Goal: Check status: Check status

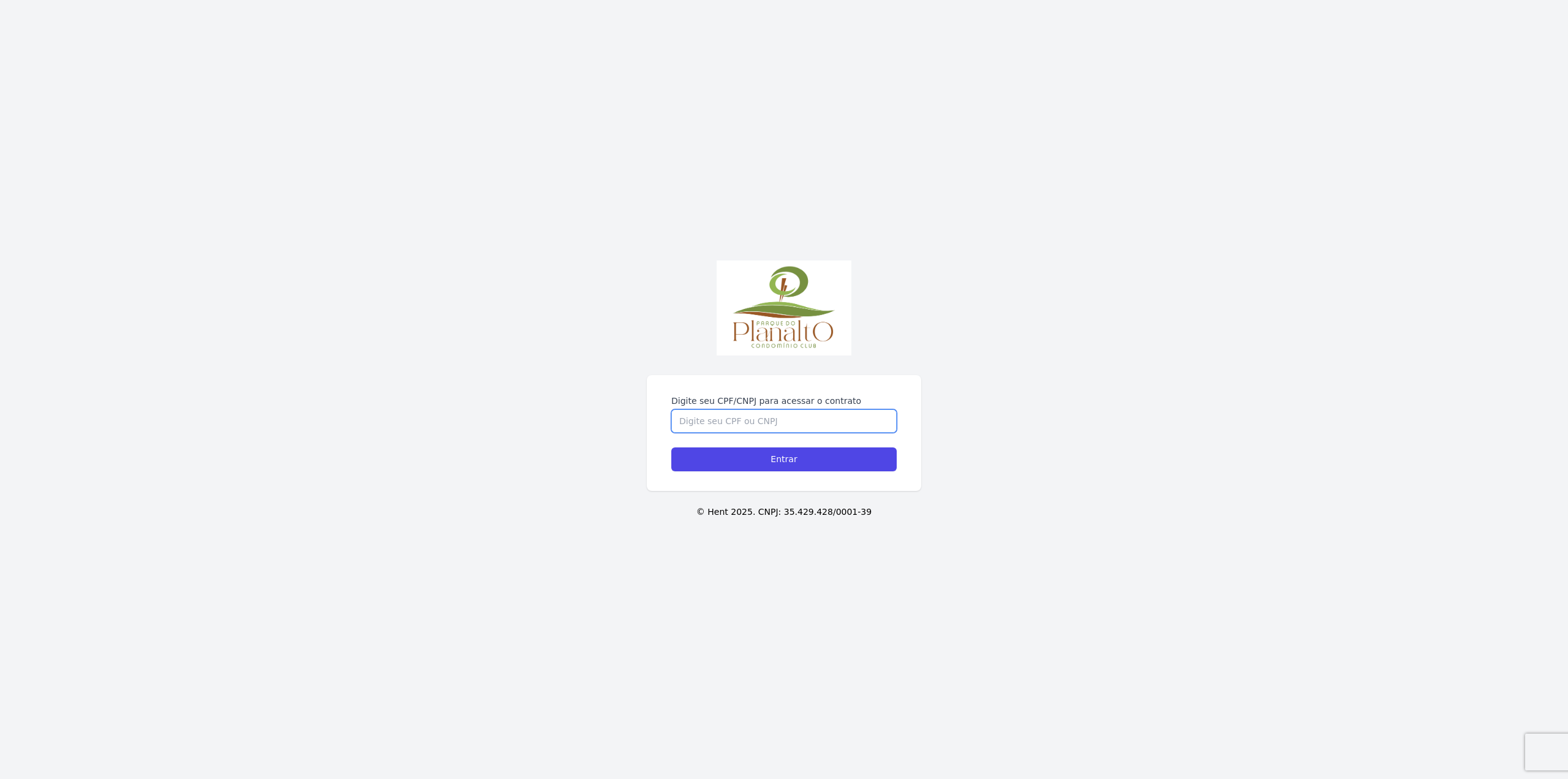
click at [696, 414] on input "Digite seu CPF/CNPJ para acessar o contrato" at bounding box center [784, 421] width 225 height 23
type input "08939260430"
click at [748, 457] on input "Entrar" at bounding box center [784, 459] width 225 height 24
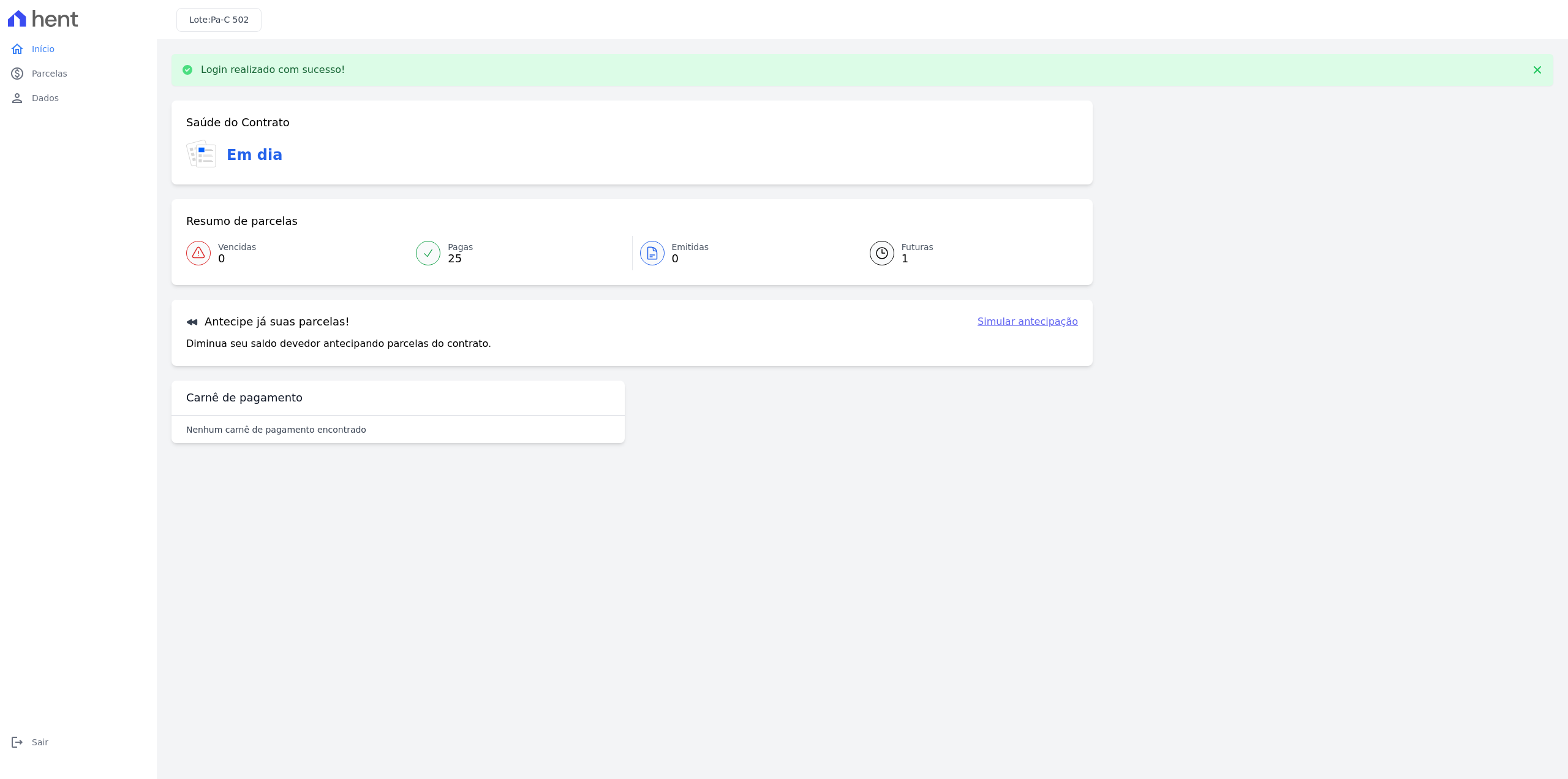
click at [891, 256] on div at bounding box center [882, 253] width 24 height 24
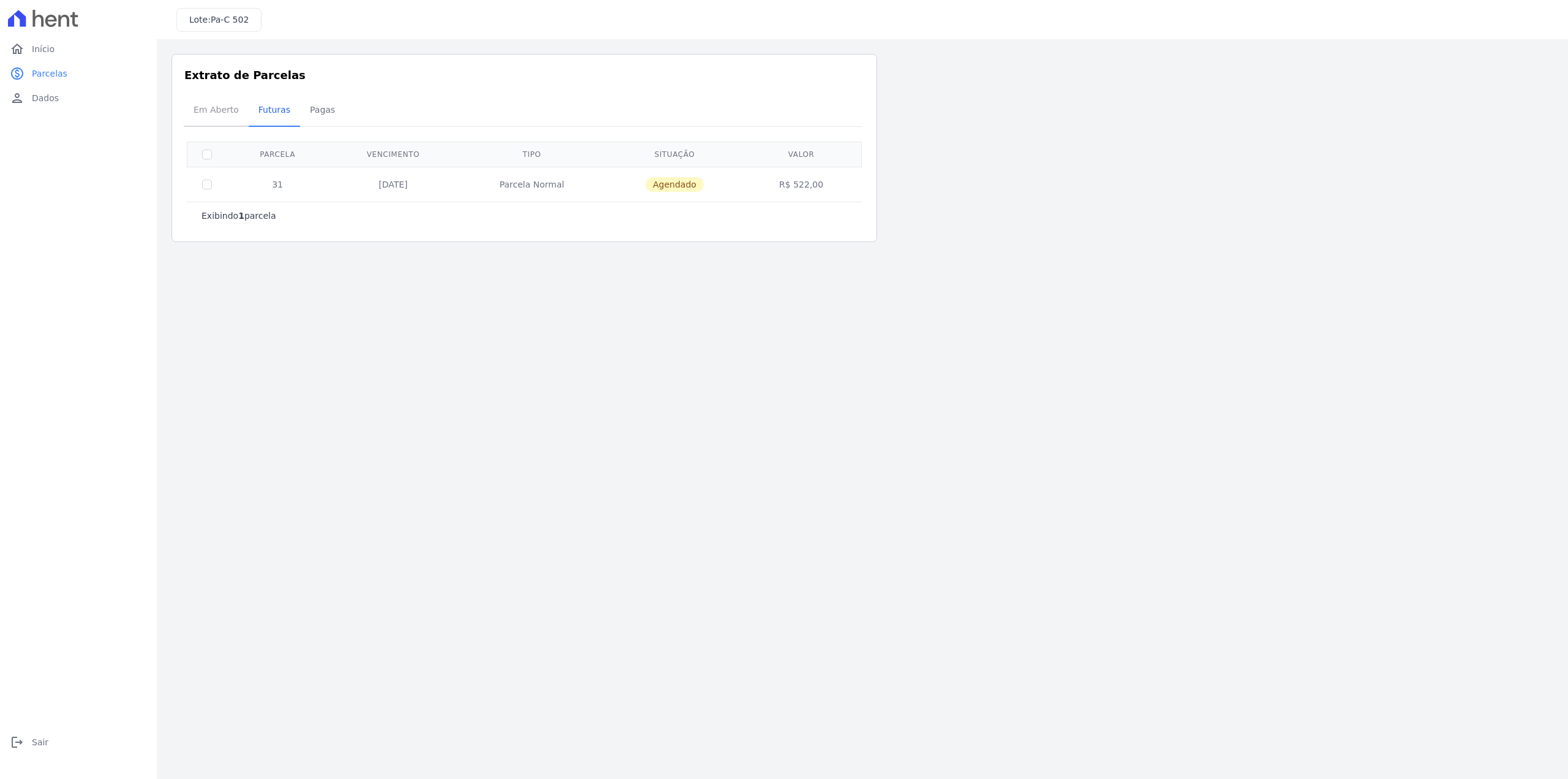
click at [225, 112] on span "Em Aberto" at bounding box center [217, 110] width 60 height 24
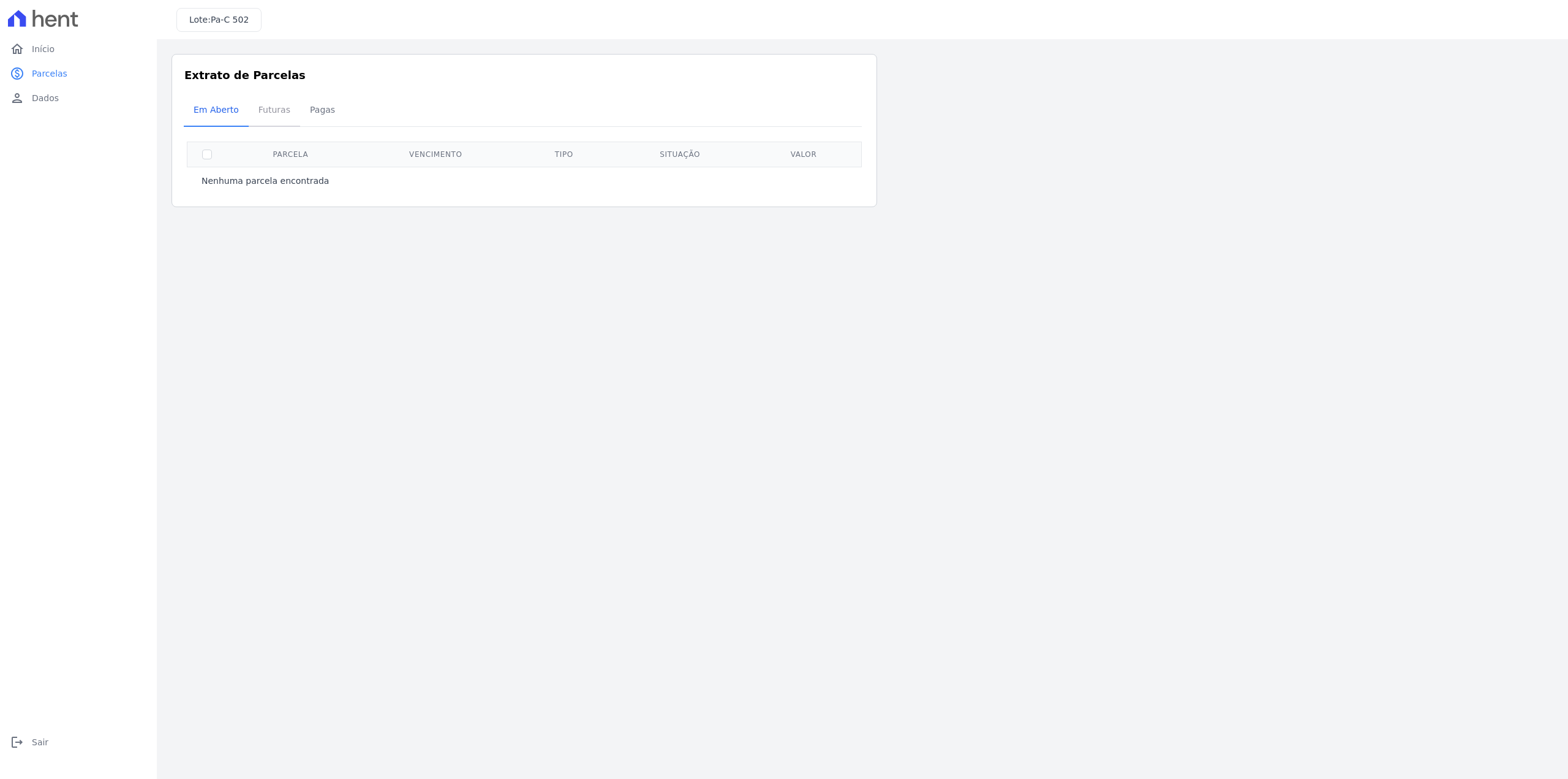
click at [251, 115] on span "Futuras" at bounding box center [274, 110] width 47 height 24
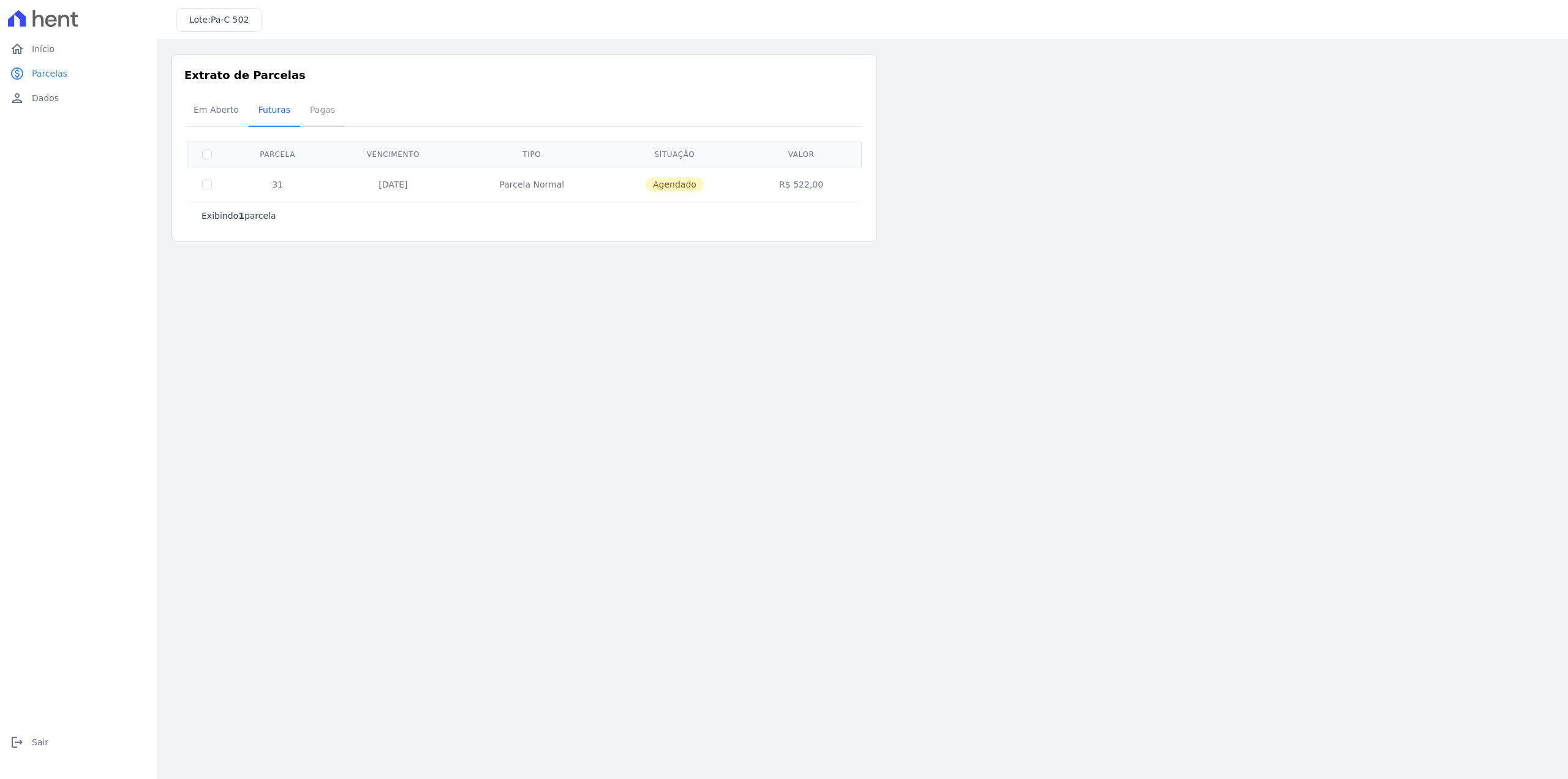
click at [324, 103] on span "Pagas" at bounding box center [322, 110] width 39 height 24
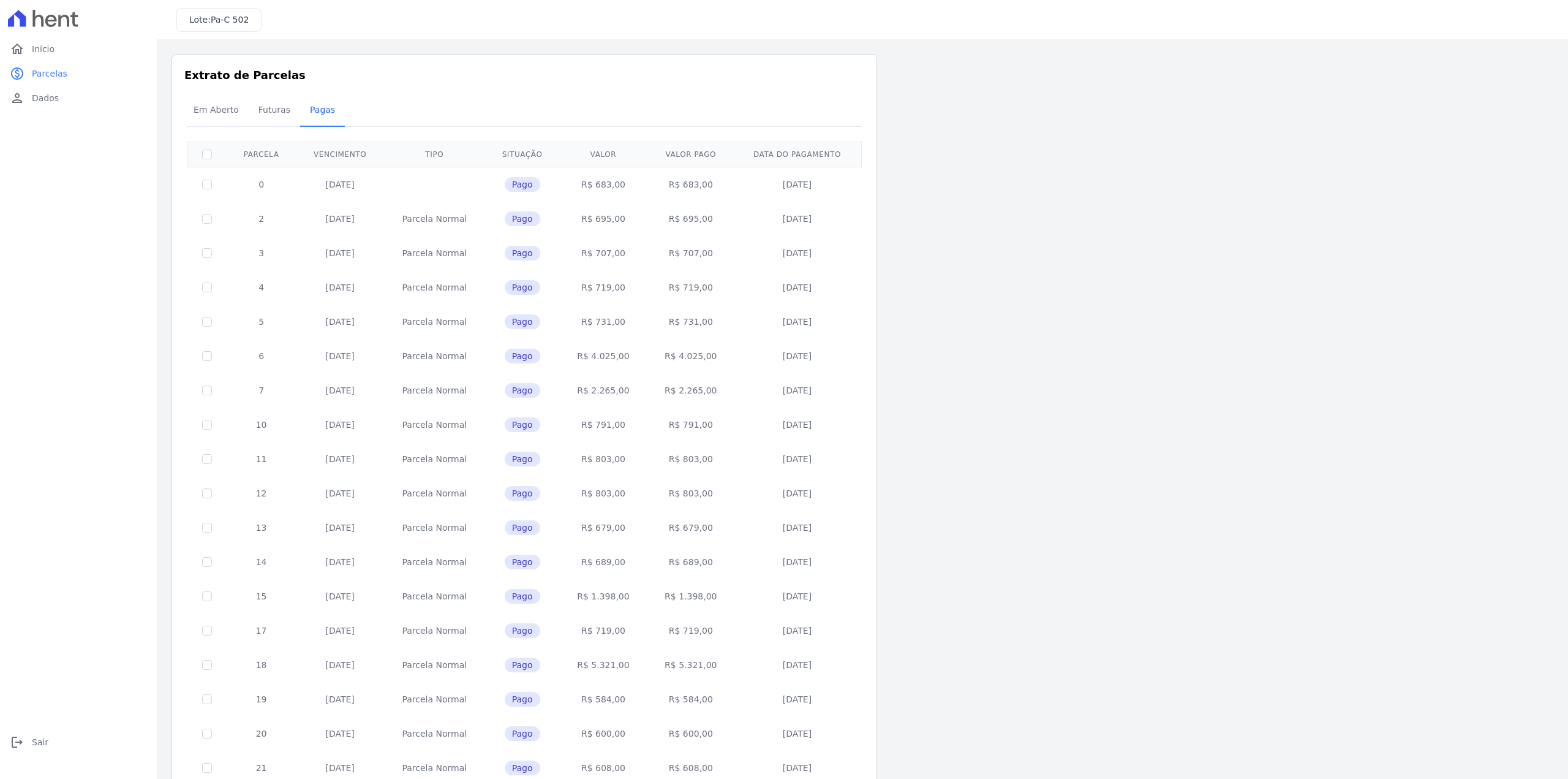
scroll to position [146, 0]
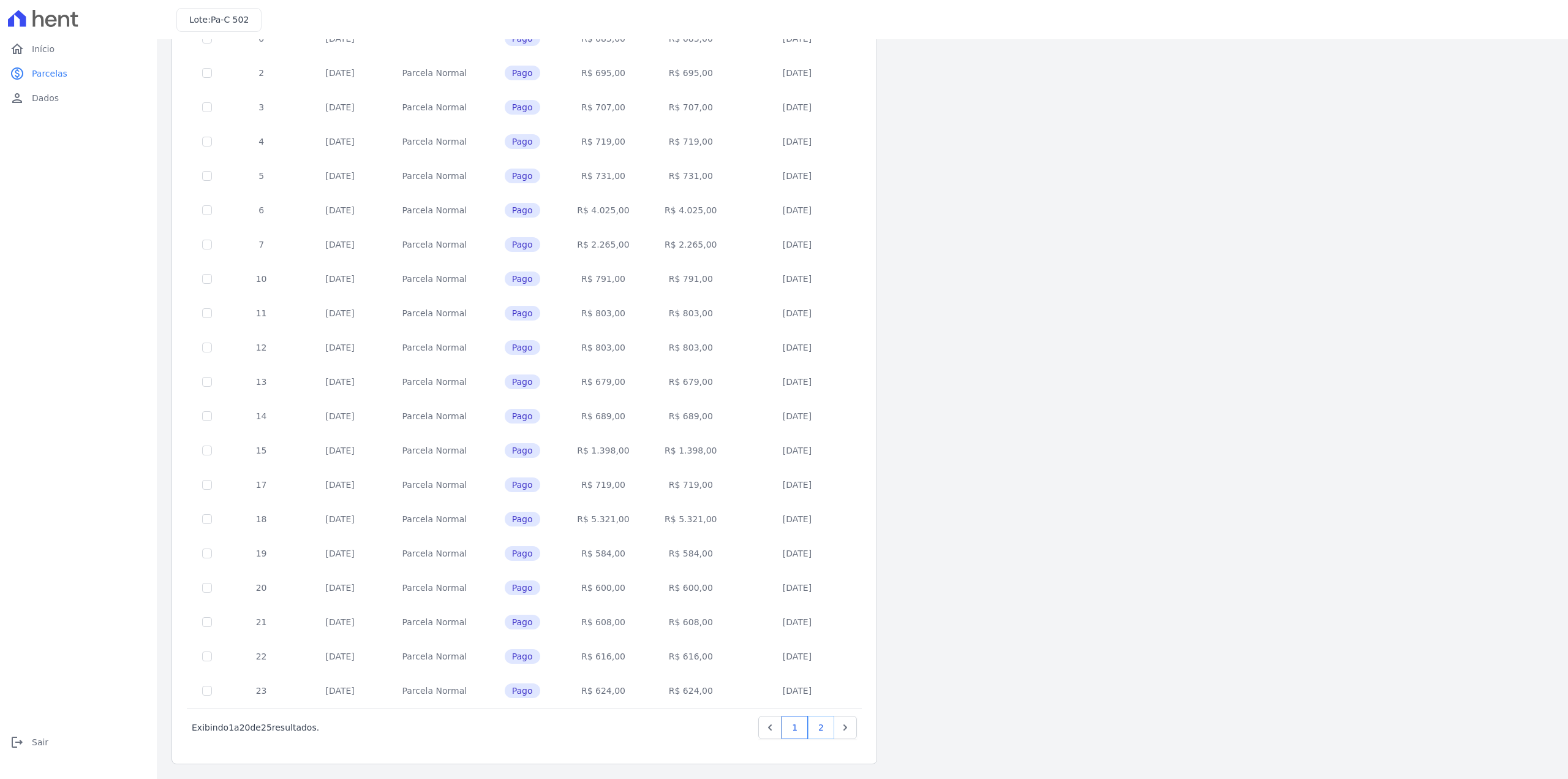
click at [826, 731] on link "2" at bounding box center [821, 727] width 27 height 23
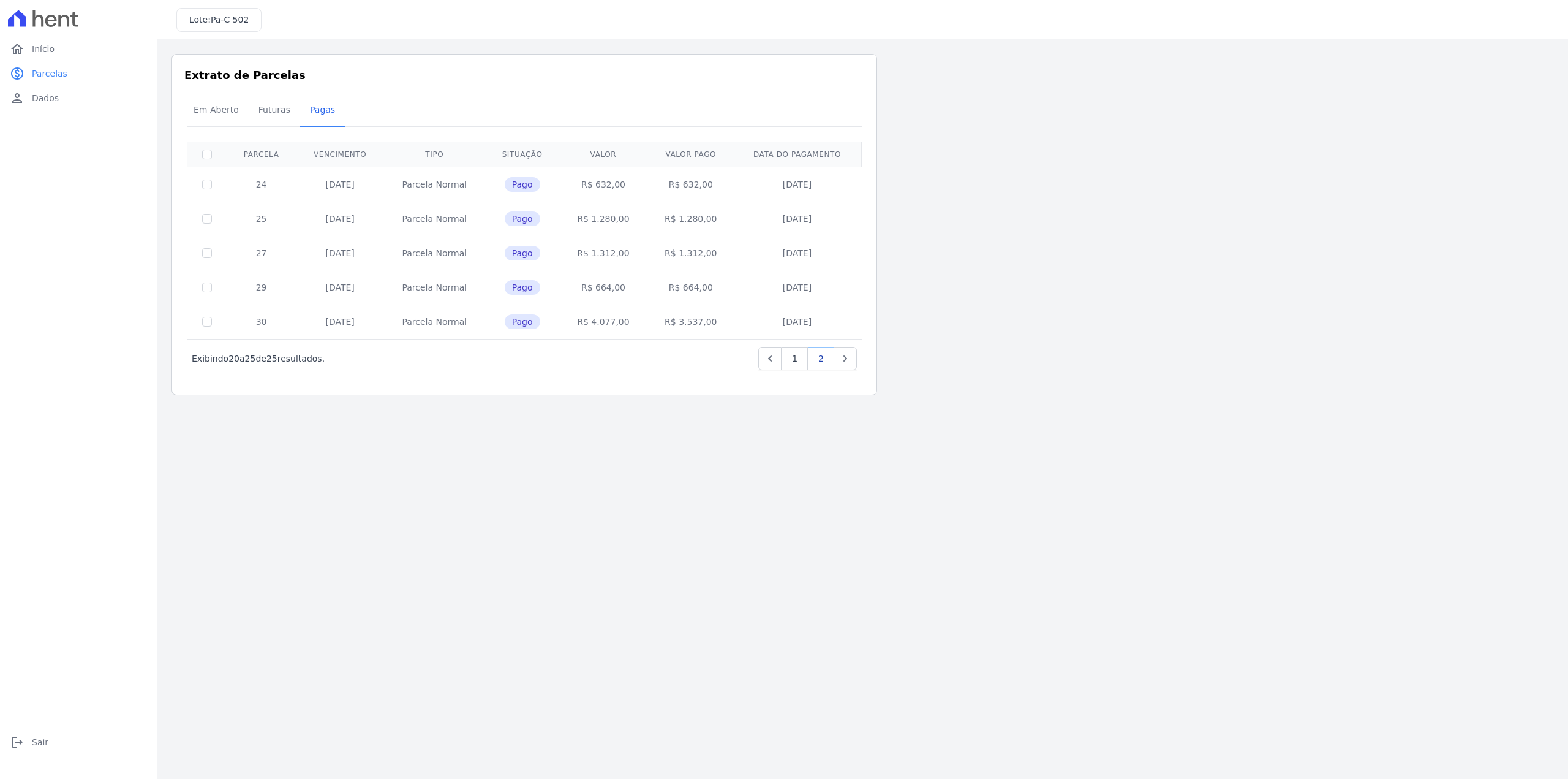
click at [825, 351] on link "2" at bounding box center [821, 358] width 27 height 23
click at [790, 364] on link "1" at bounding box center [794, 358] width 27 height 23
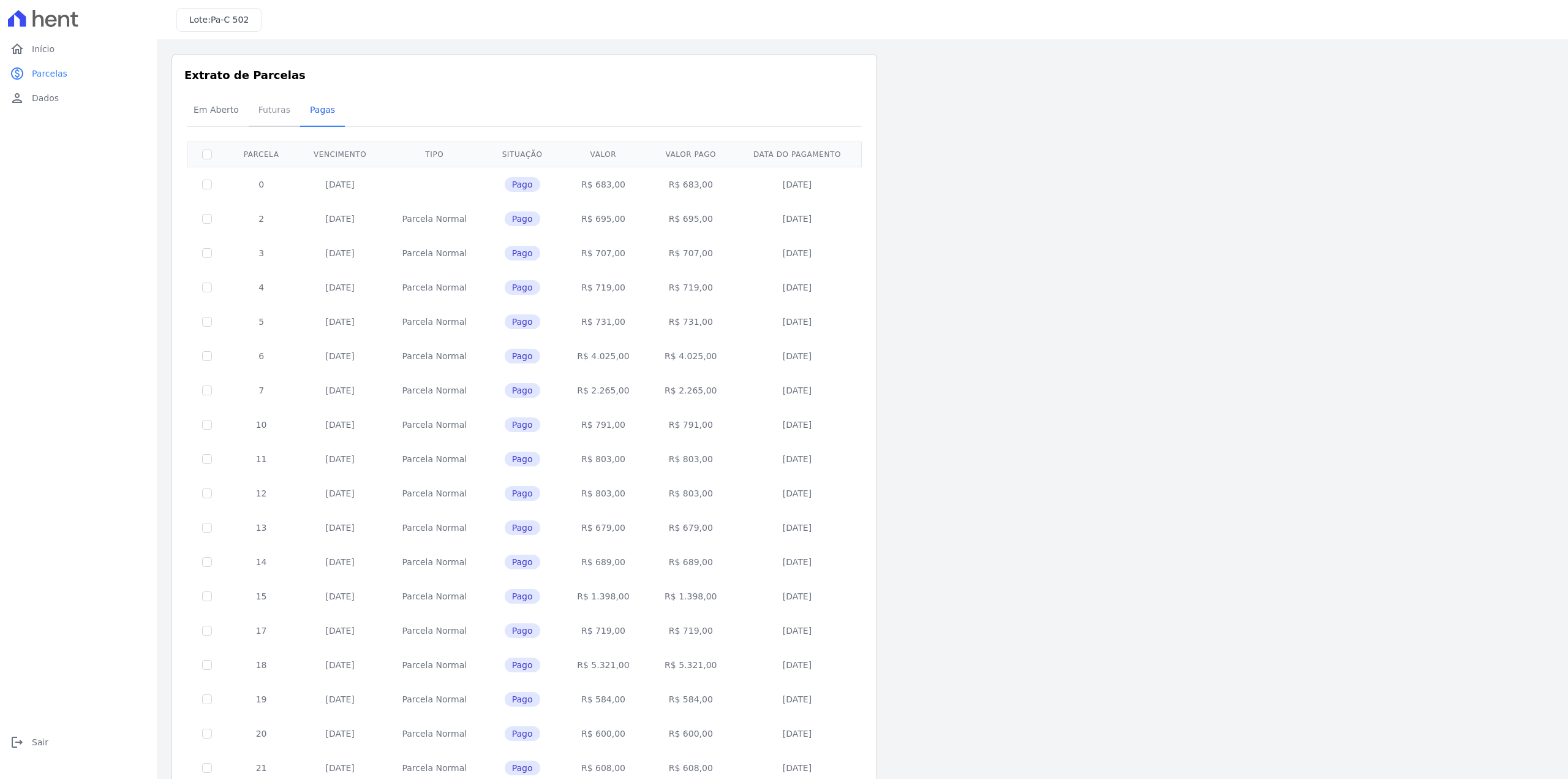
click at [260, 113] on span "Futuras" at bounding box center [274, 110] width 47 height 24
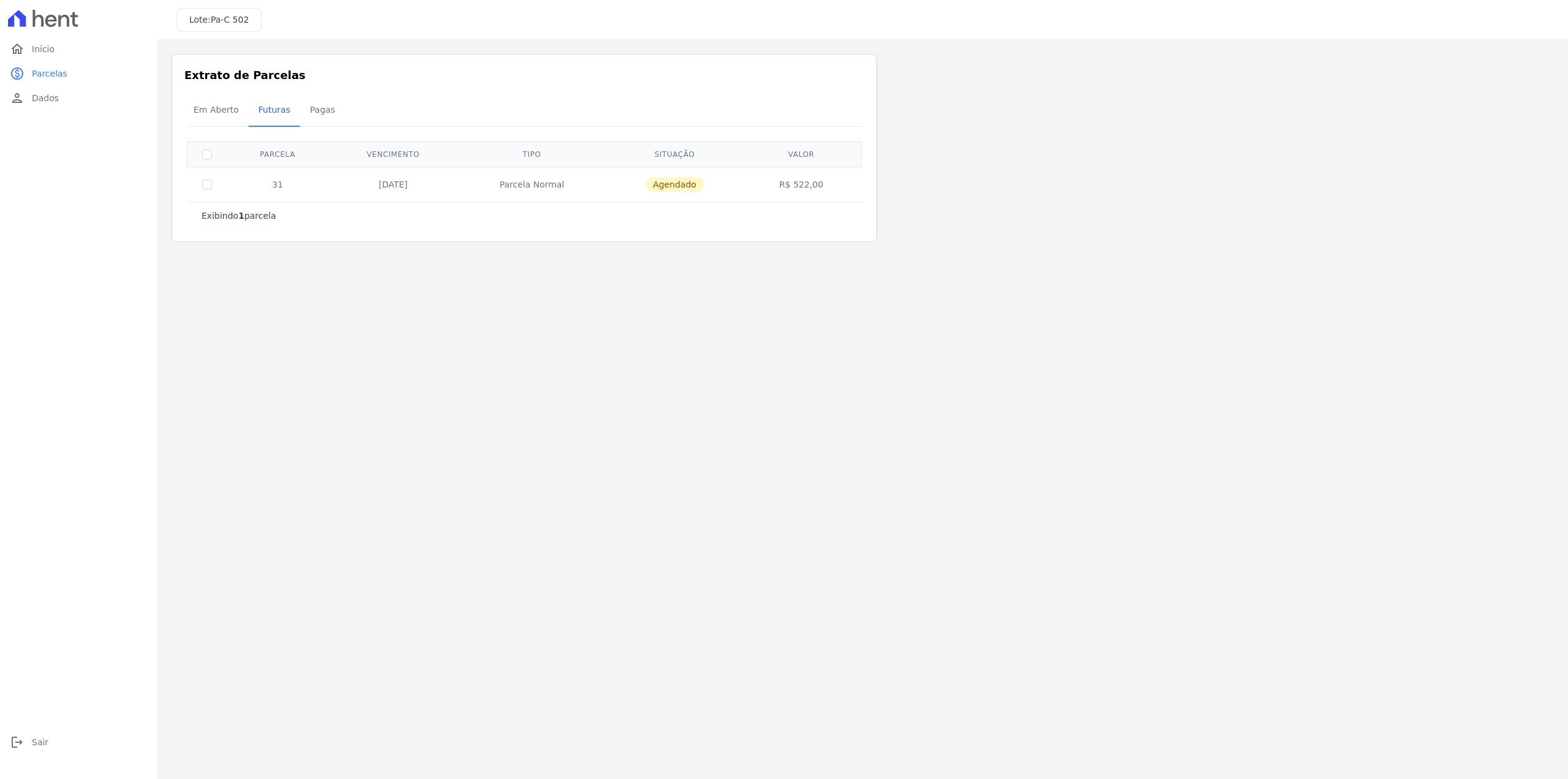
drag, startPoint x: 823, startPoint y: 183, endPoint x: 780, endPoint y: 185, distance: 43.0
click at [780, 185] on td "R$ 522,00" at bounding box center [801, 184] width 116 height 35
